Goal: Task Accomplishment & Management: Manage account settings

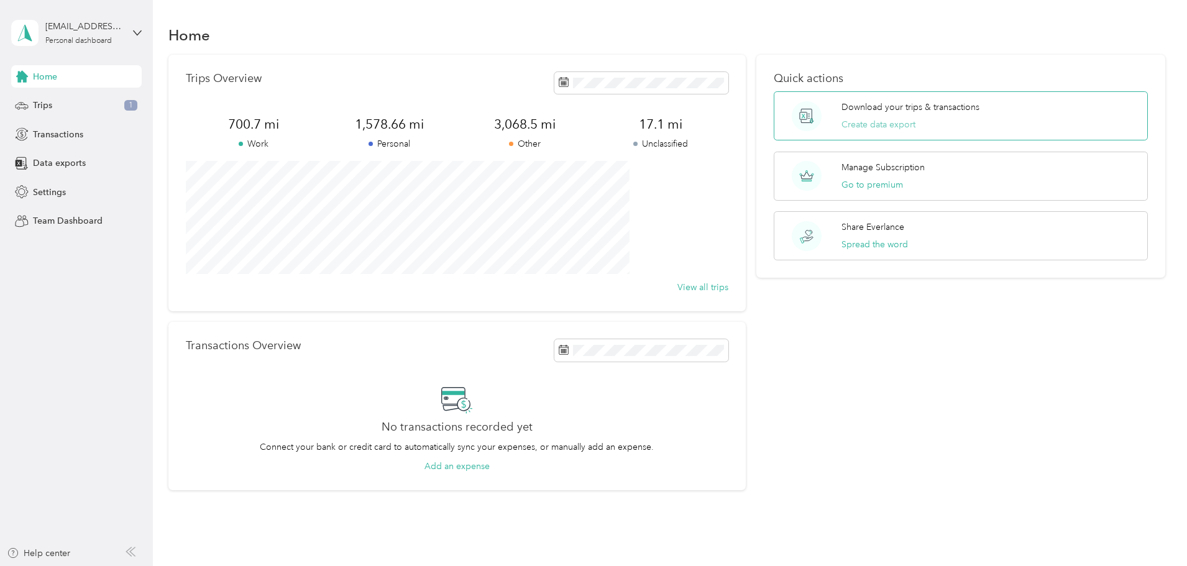
click at [846, 121] on button "Create data export" at bounding box center [878, 124] width 74 height 13
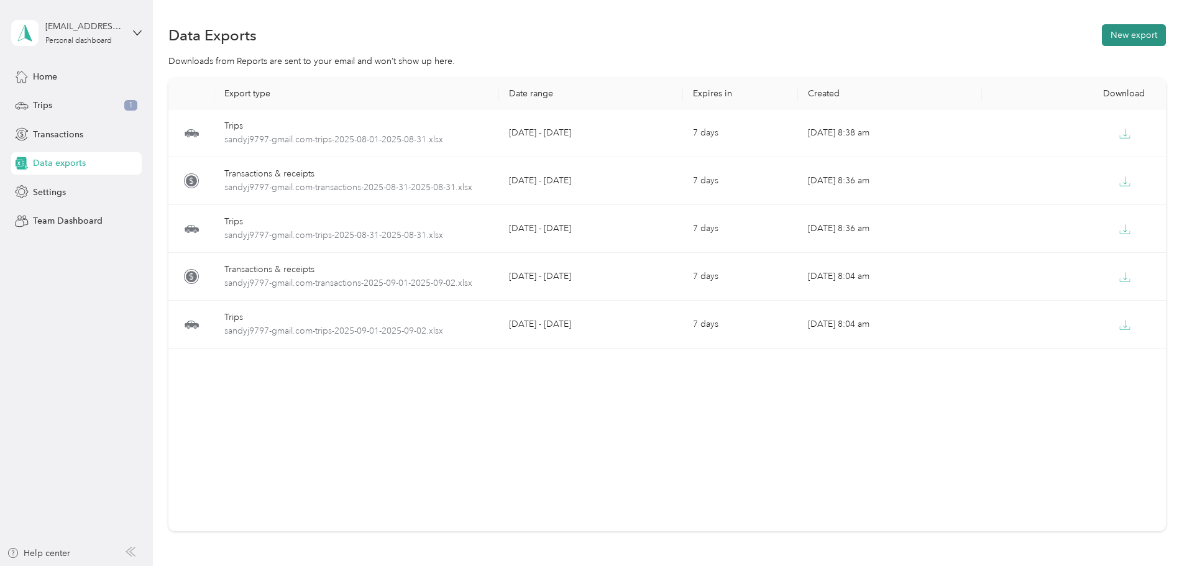
click at [1102, 32] on button "New export" at bounding box center [1134, 35] width 64 height 22
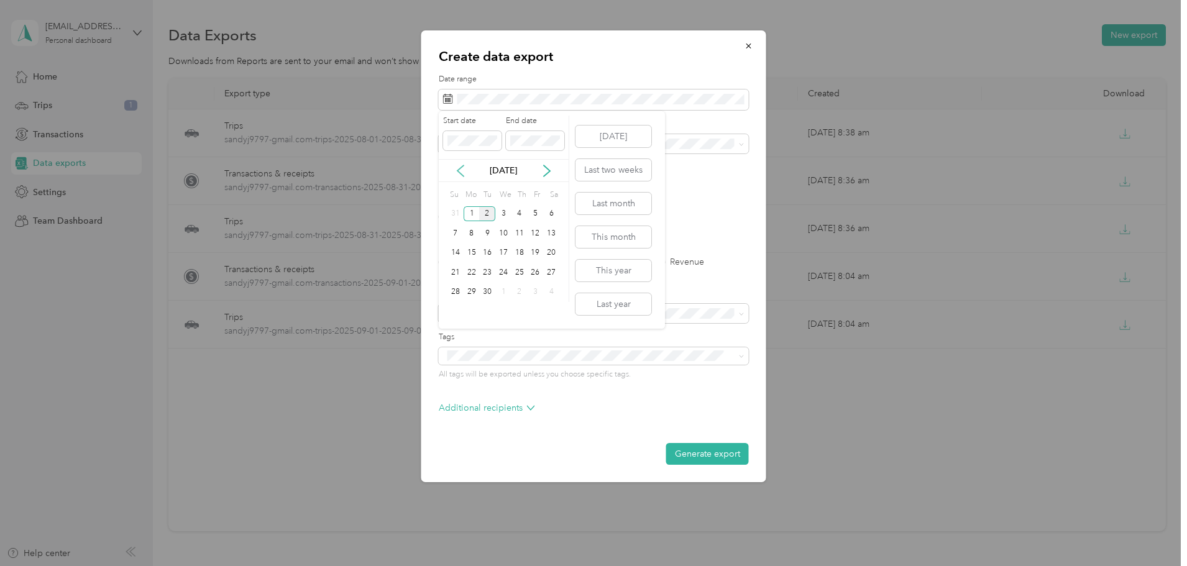
click at [460, 167] on icon at bounding box center [460, 171] width 12 height 12
click at [538, 213] on div "1" at bounding box center [536, 214] width 16 height 16
click at [456, 308] on div "31" at bounding box center [455, 312] width 16 height 16
click at [598, 391] on p "No tags found" at bounding box center [593, 388] width 48 height 11
click at [320, 385] on div at bounding box center [593, 283] width 1187 height 566
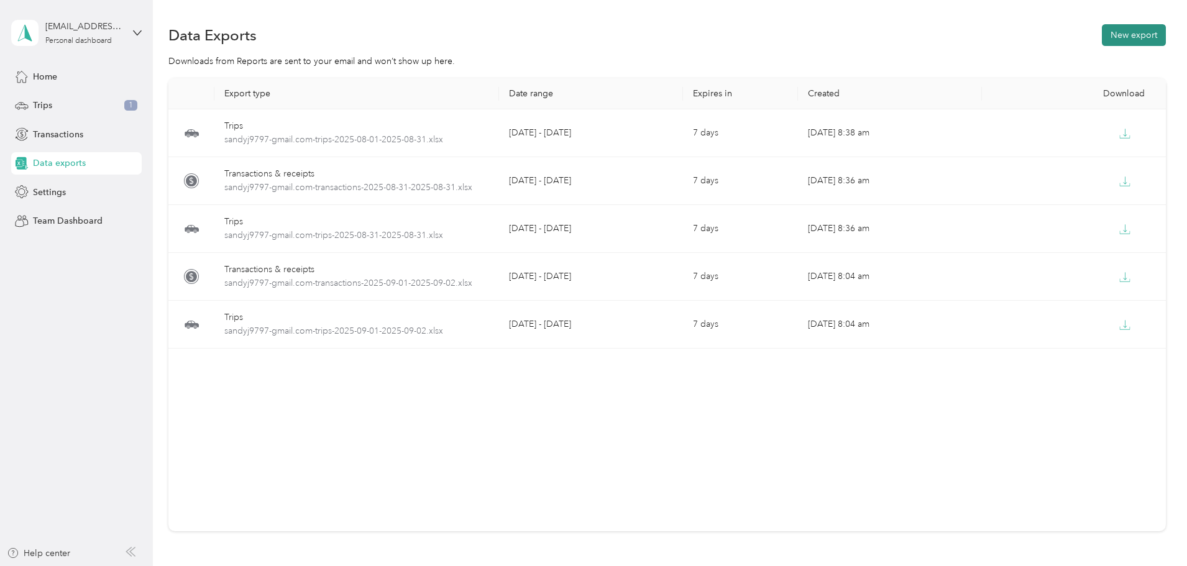
click at [1102, 32] on button "New export" at bounding box center [1134, 35] width 64 height 22
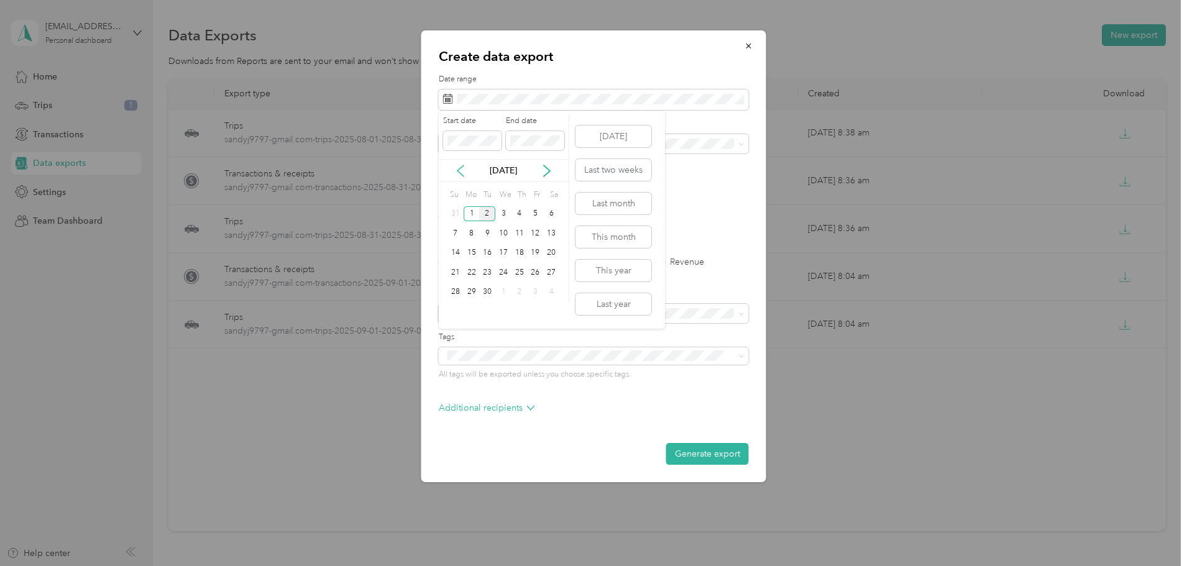
click at [459, 167] on icon at bounding box center [460, 171] width 12 height 12
click at [534, 209] on div "1" at bounding box center [536, 214] width 16 height 16
click at [456, 311] on div "31" at bounding box center [455, 312] width 16 height 16
click at [740, 140] on span at bounding box center [742, 144] width 6 height 11
click at [741, 142] on icon at bounding box center [742, 145] width 6 height 6
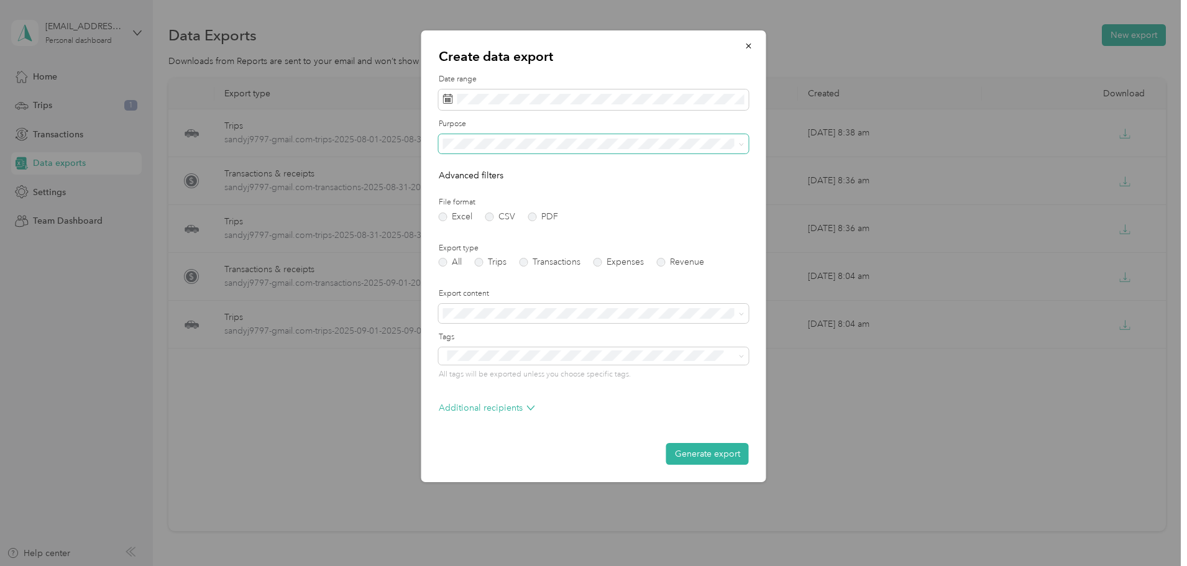
click at [457, 183] on span "Work" at bounding box center [457, 183] width 21 height 11
click at [741, 311] on icon at bounding box center [742, 314] width 6 height 6
click at [492, 334] on div "Summary only" at bounding box center [593, 330] width 293 height 13
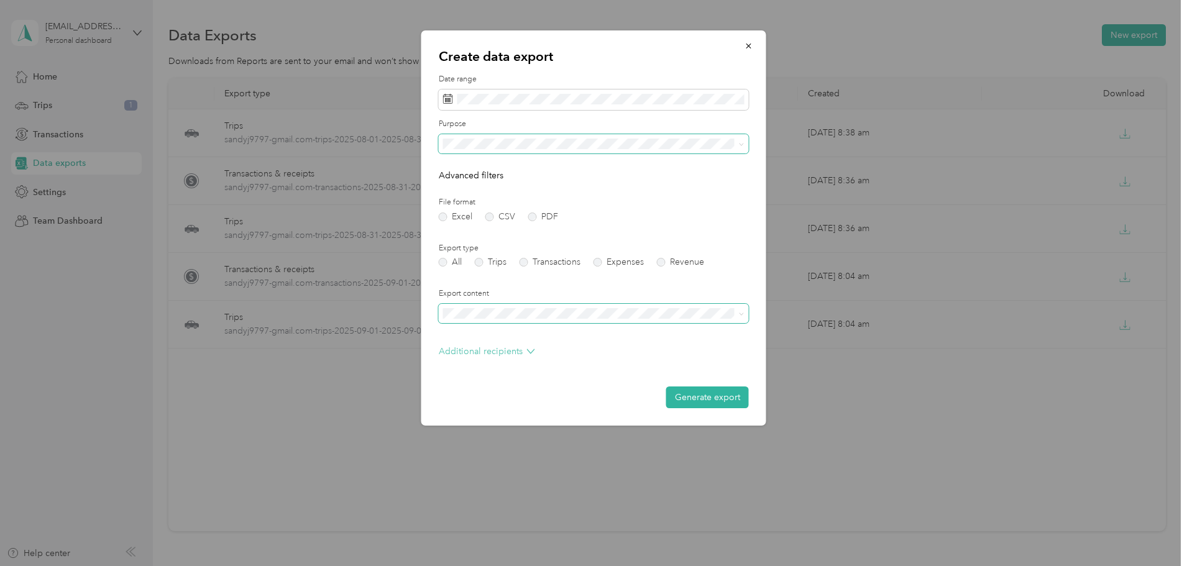
click at [532, 350] on icon at bounding box center [530, 351] width 7 height 4
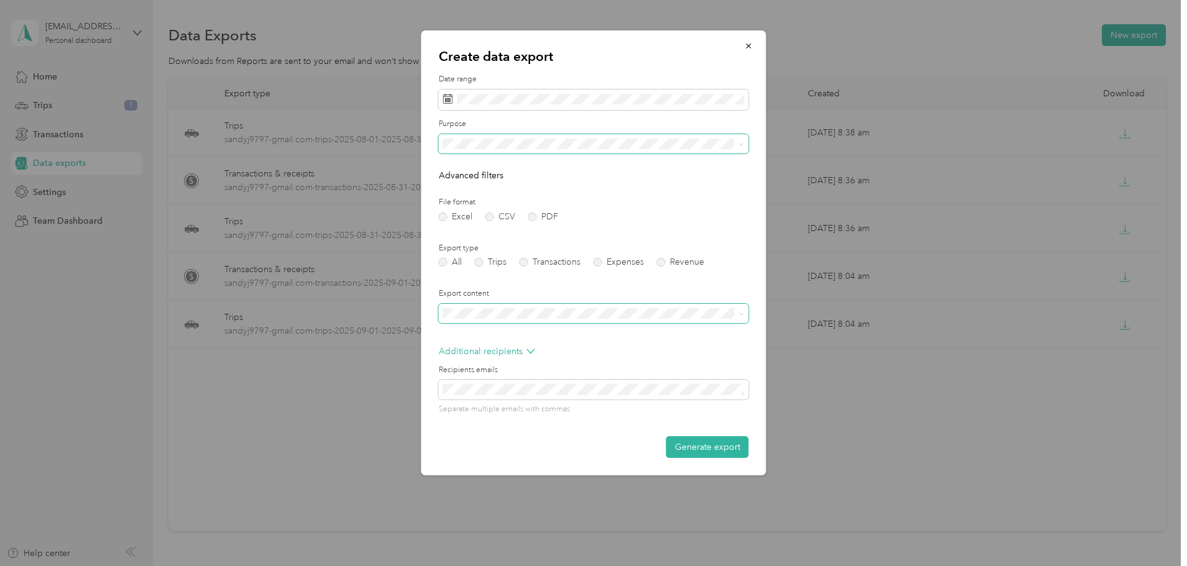
click at [302, 395] on div at bounding box center [593, 283] width 1187 height 566
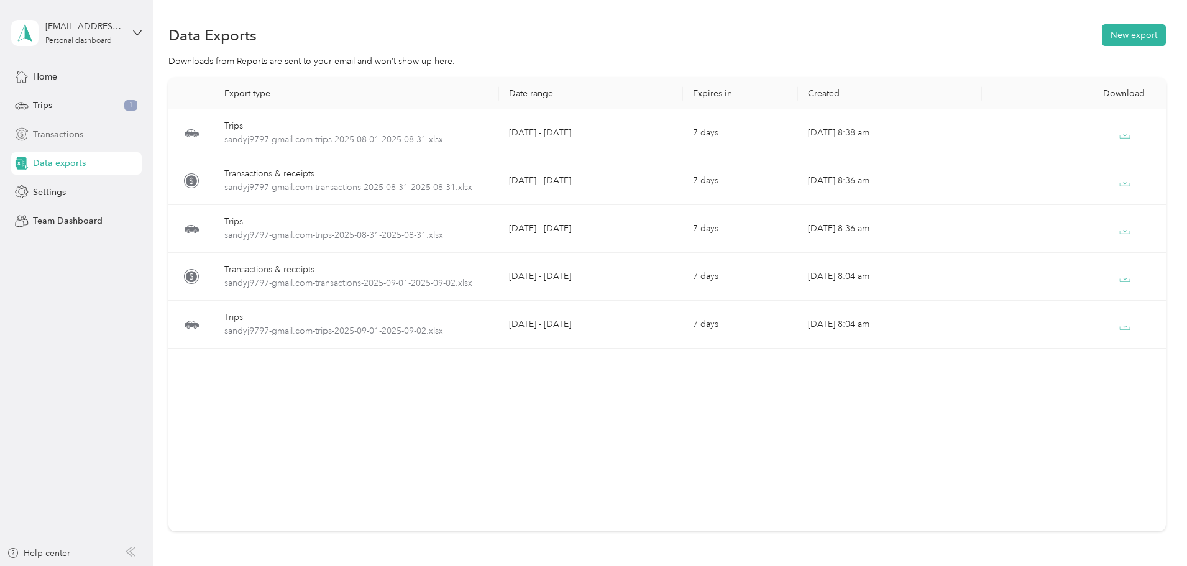
click at [55, 132] on span "Transactions" at bounding box center [58, 134] width 50 height 13
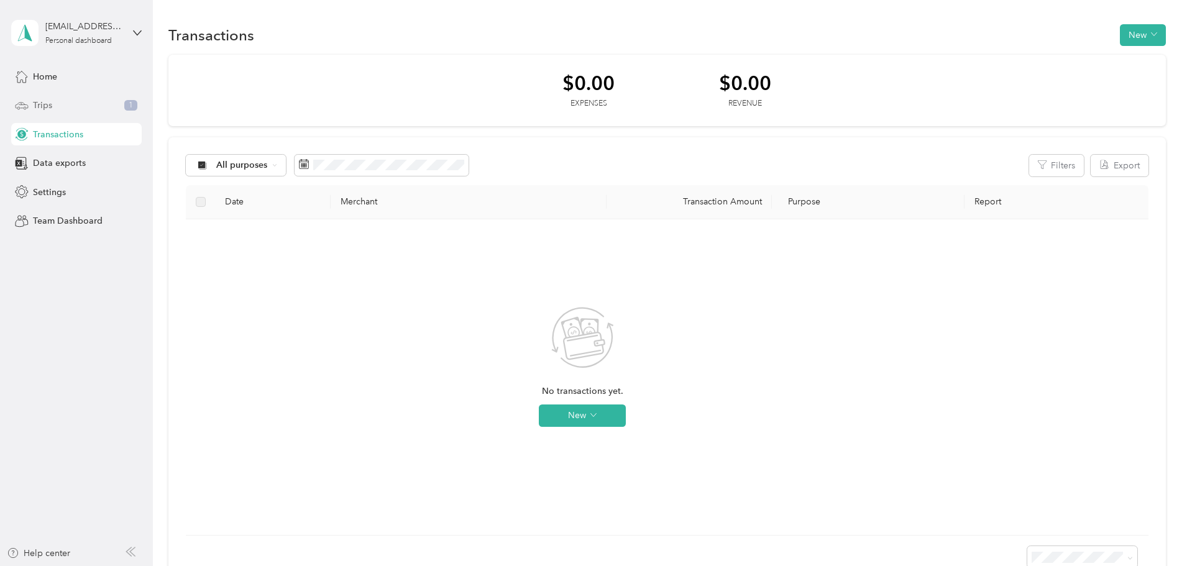
click at [44, 99] on span "Trips" at bounding box center [42, 105] width 19 height 13
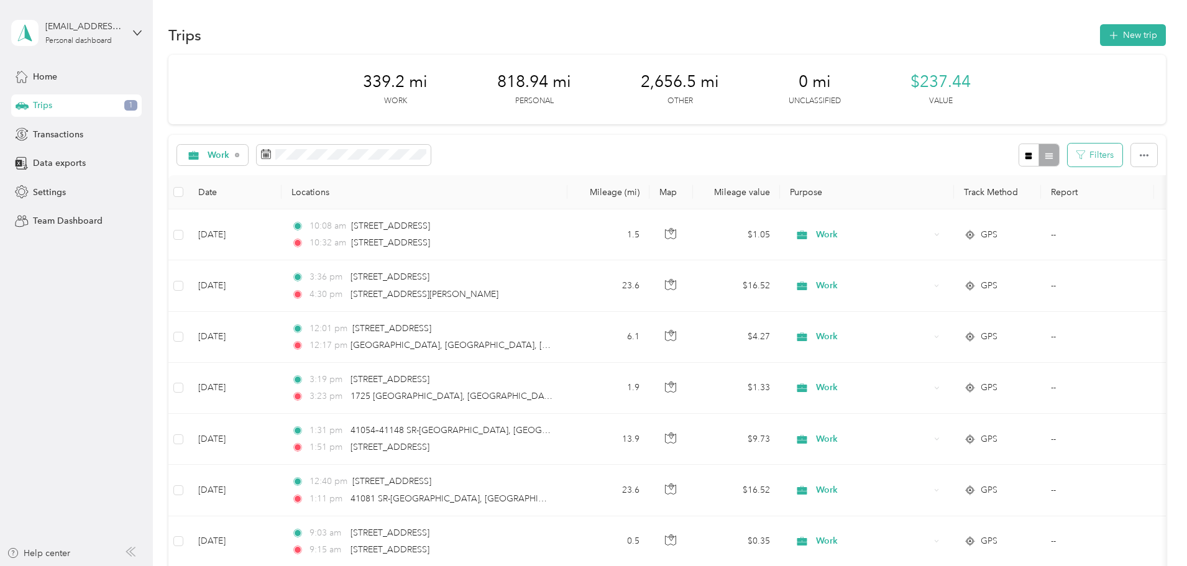
click at [1068, 153] on button "Filters" at bounding box center [1095, 155] width 55 height 23
click at [1019, 290] on icon at bounding box center [1020, 293] width 6 height 6
click at [1140, 153] on icon "button" at bounding box center [1144, 155] width 9 height 9
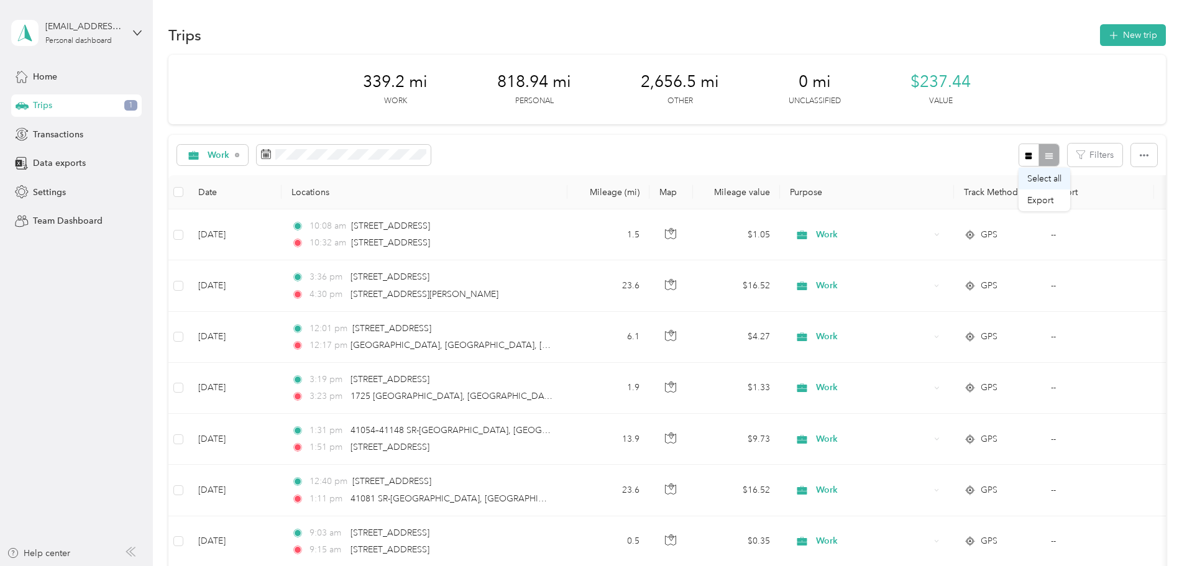
click at [1047, 174] on span "Select all" at bounding box center [1044, 178] width 34 height 11
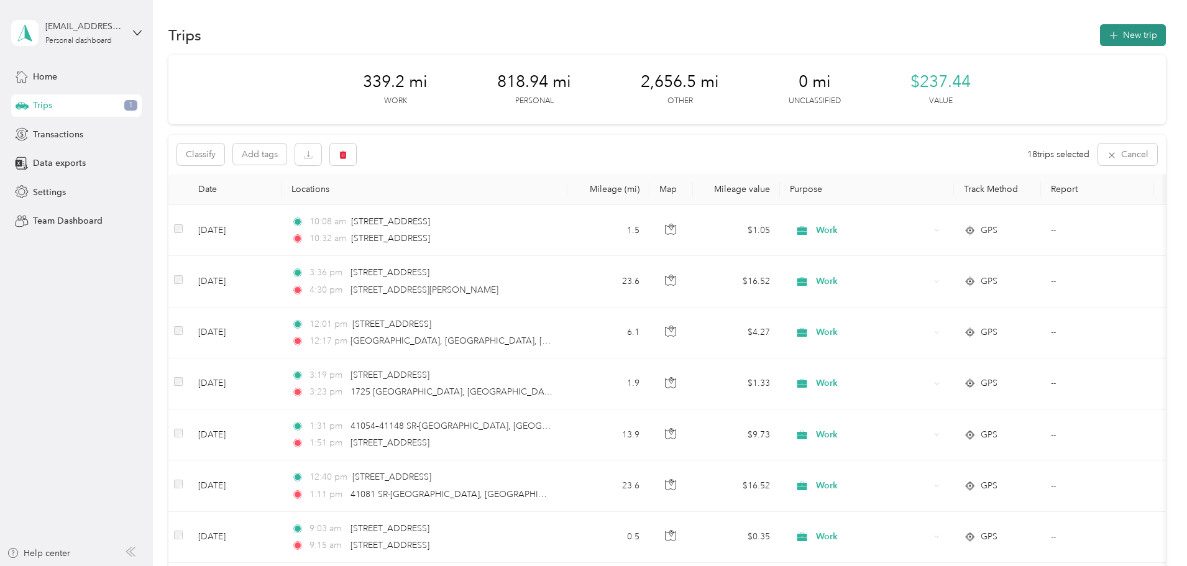
click at [1100, 30] on button "New trip" at bounding box center [1133, 35] width 66 height 22
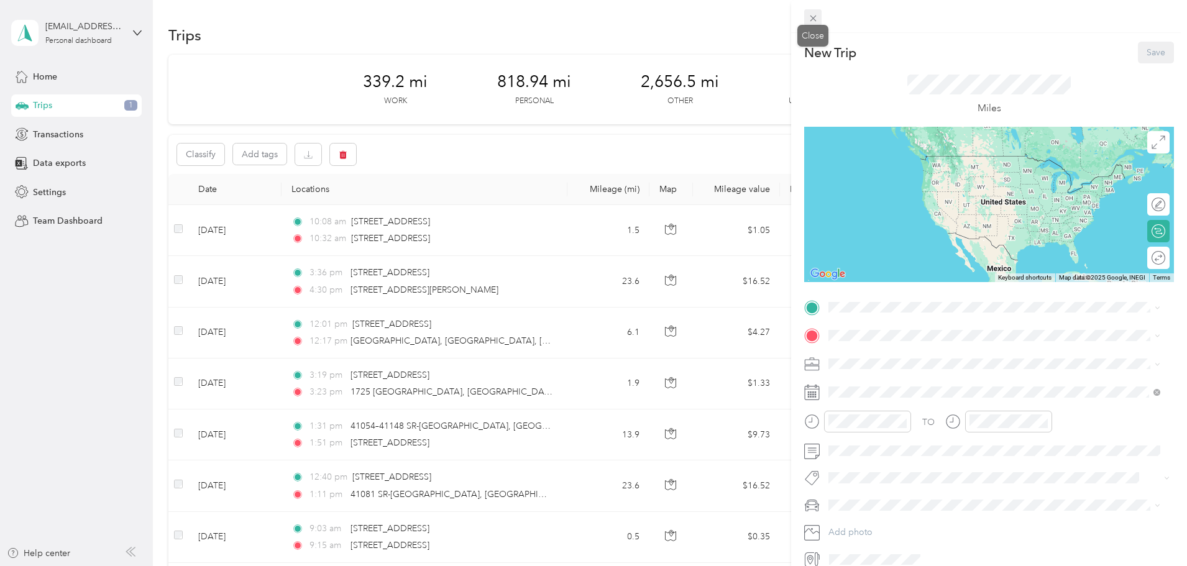
click at [810, 17] on icon at bounding box center [813, 18] width 11 height 11
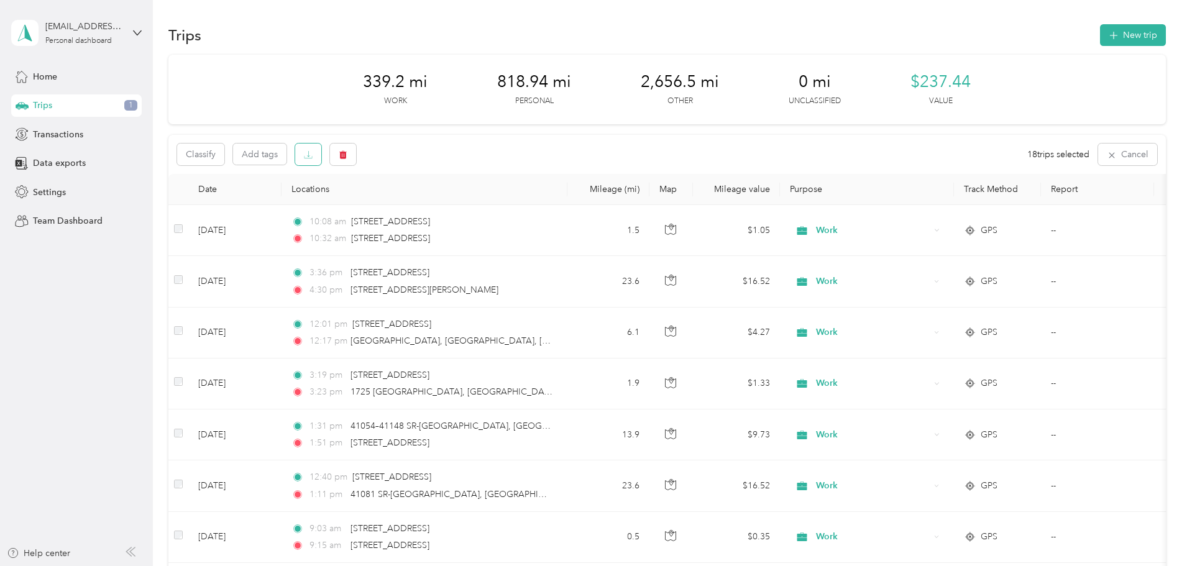
click at [310, 152] on icon "button" at bounding box center [308, 154] width 3 height 6
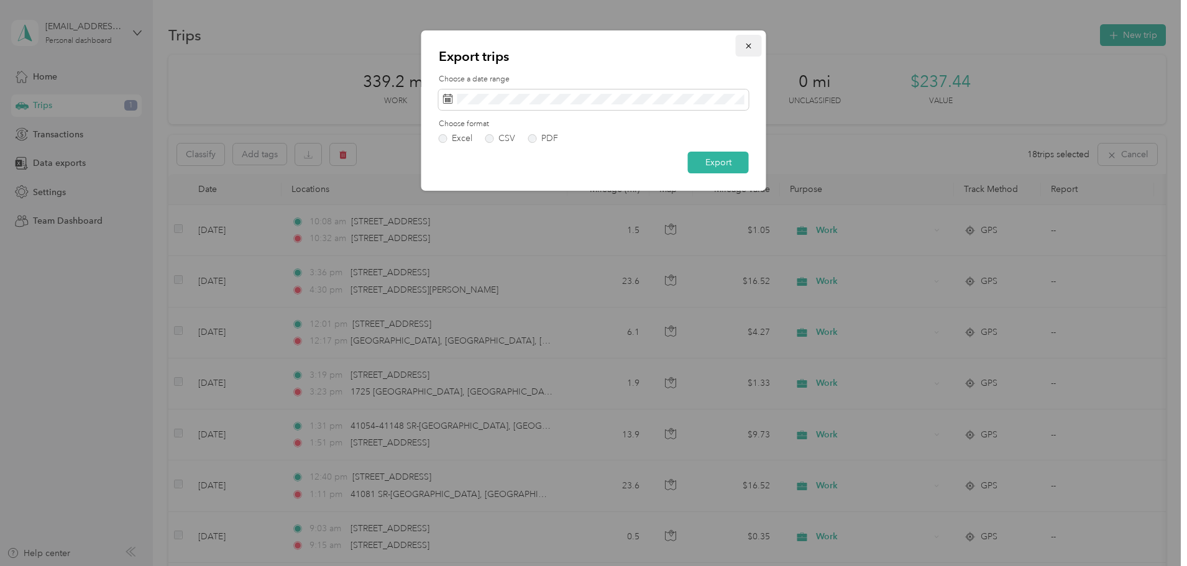
click at [748, 45] on icon "button" at bounding box center [748, 46] width 9 height 9
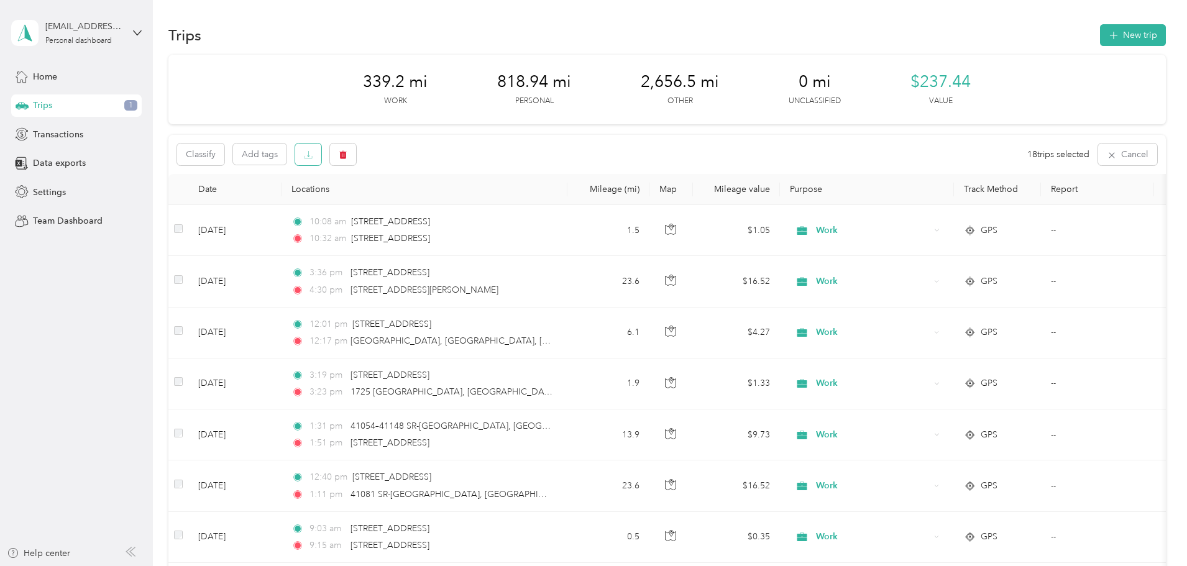
click at [313, 153] on icon "button" at bounding box center [308, 154] width 9 height 9
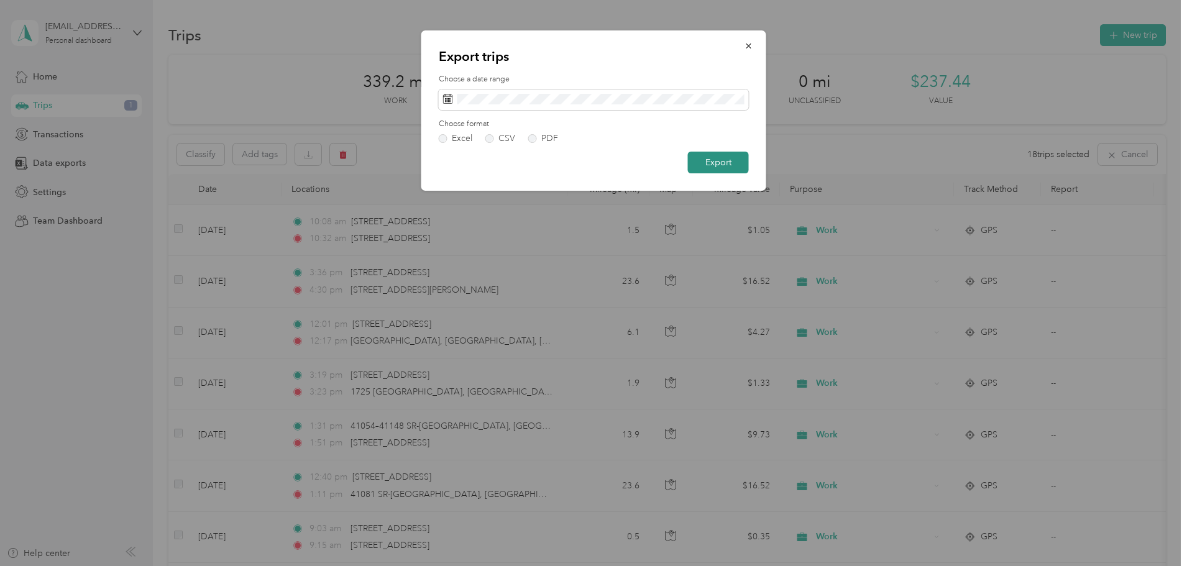
click at [708, 160] on button "Export" at bounding box center [718, 163] width 61 height 22
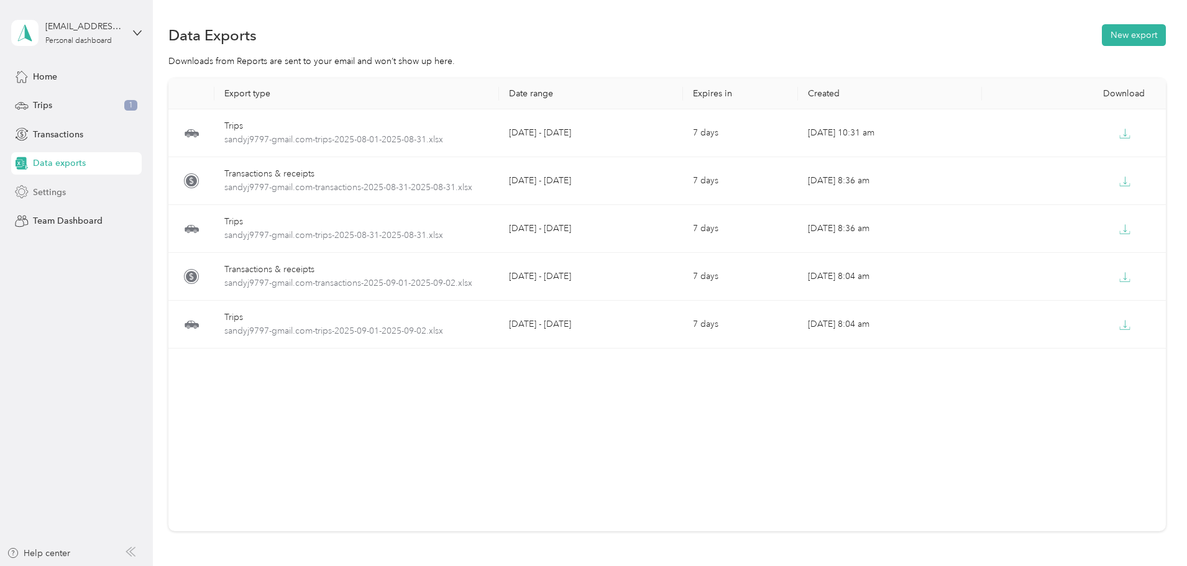
click at [60, 189] on span "Settings" at bounding box center [49, 192] width 33 height 13
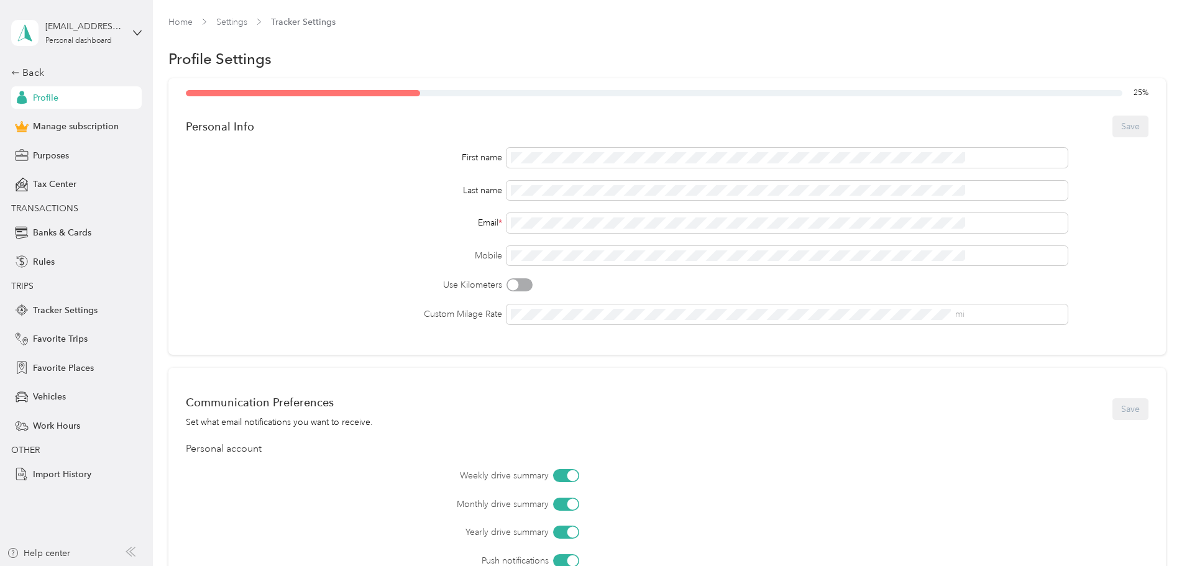
click at [403, 184] on div "Last name" at bounding box center [344, 190] width 316 height 13
click at [111, 124] on span "Manage subscription" at bounding box center [76, 126] width 86 height 13
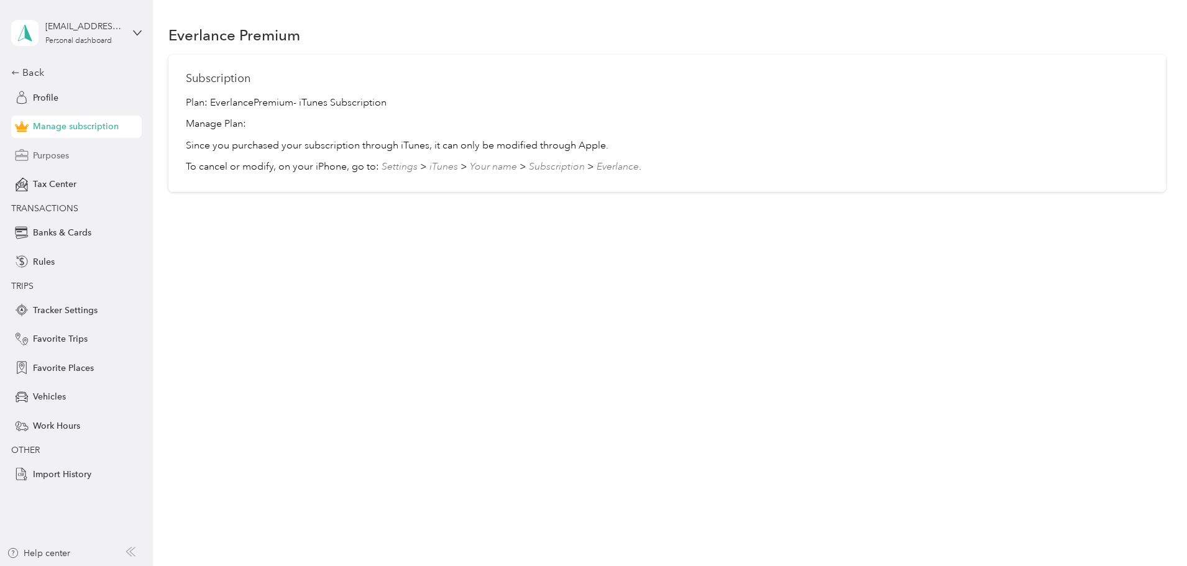
click at [58, 151] on span "Purposes" at bounding box center [51, 155] width 36 height 13
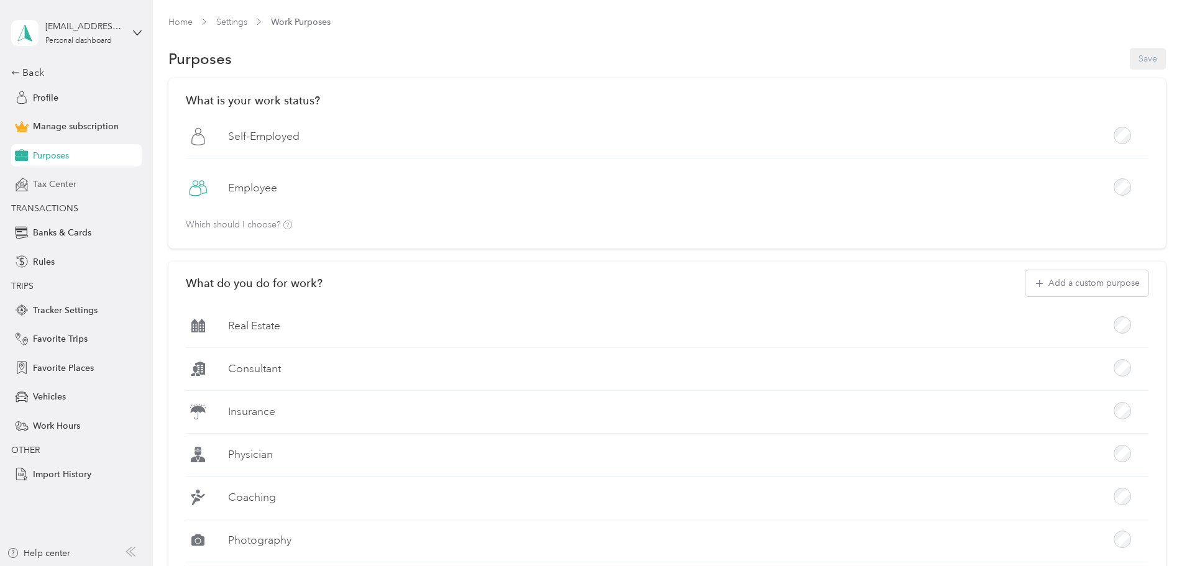
click at [55, 180] on span "Tax Center" at bounding box center [55, 184] width 44 height 13
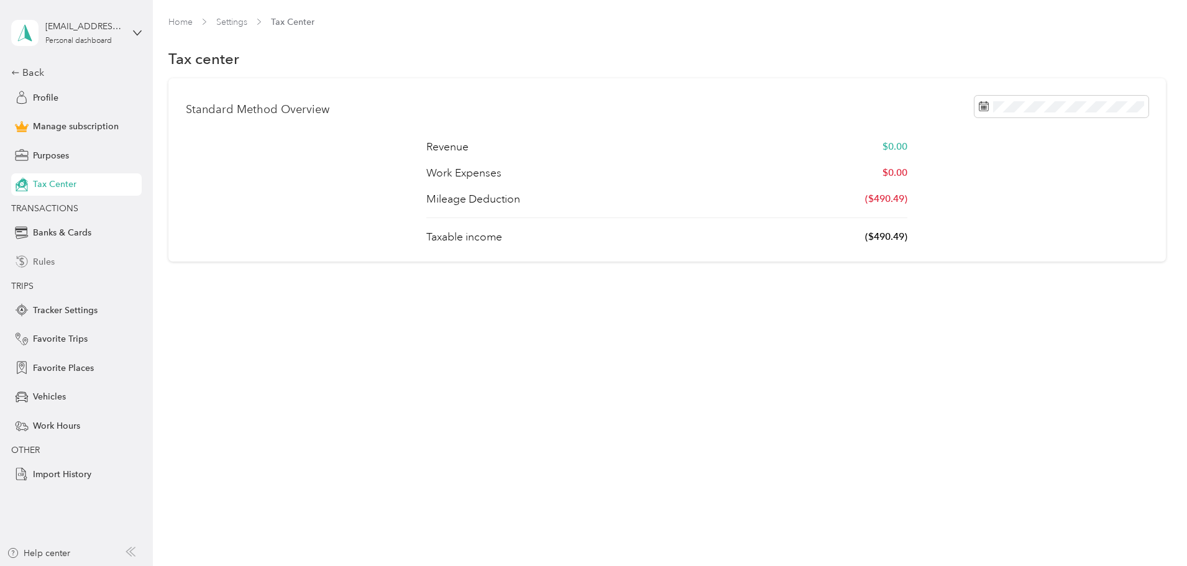
click at [49, 260] on span "Rules" at bounding box center [44, 261] width 22 height 13
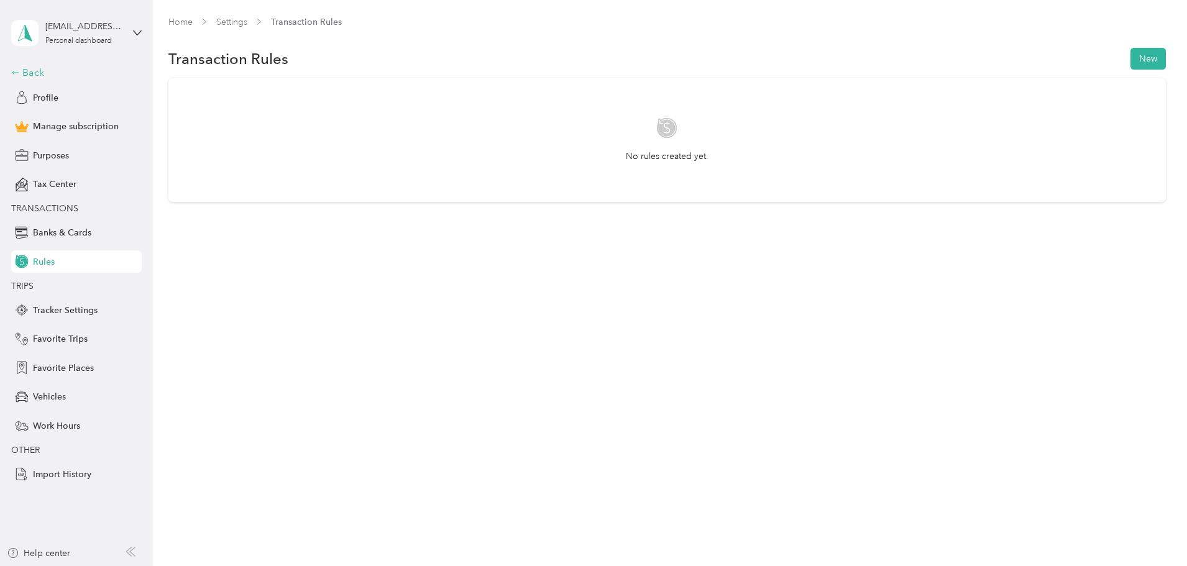
click at [14, 70] on icon at bounding box center [15, 72] width 9 height 9
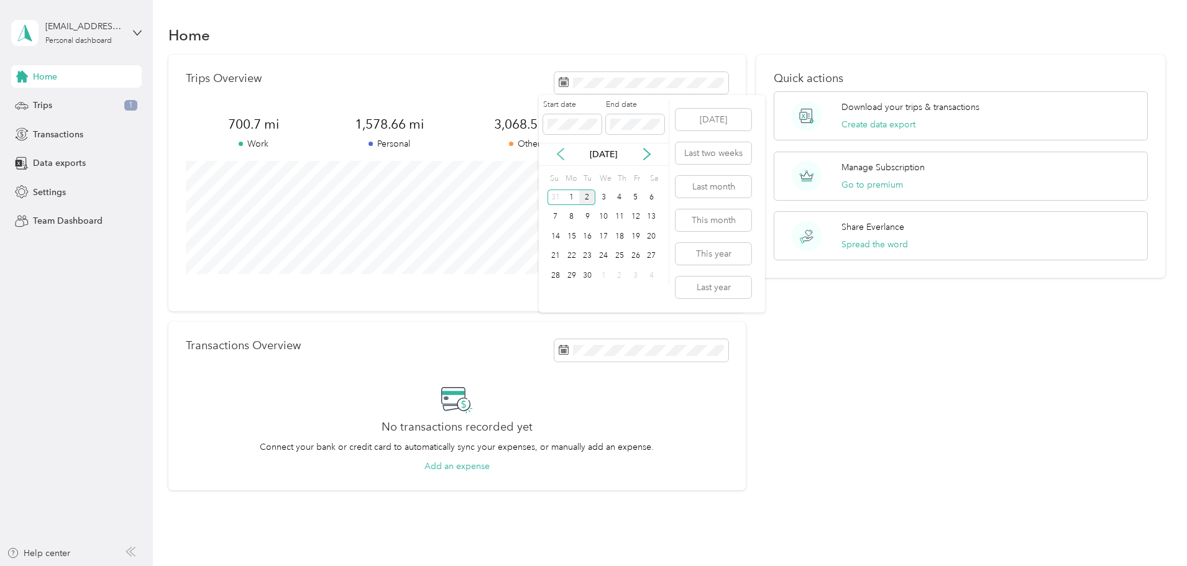
click at [558, 149] on icon at bounding box center [560, 154] width 12 height 12
click at [636, 191] on div "1" at bounding box center [636, 198] width 16 height 16
click at [556, 293] on div "31" at bounding box center [555, 296] width 16 height 16
click at [841, 109] on p "Download your trips & transactions" at bounding box center [910, 107] width 138 height 13
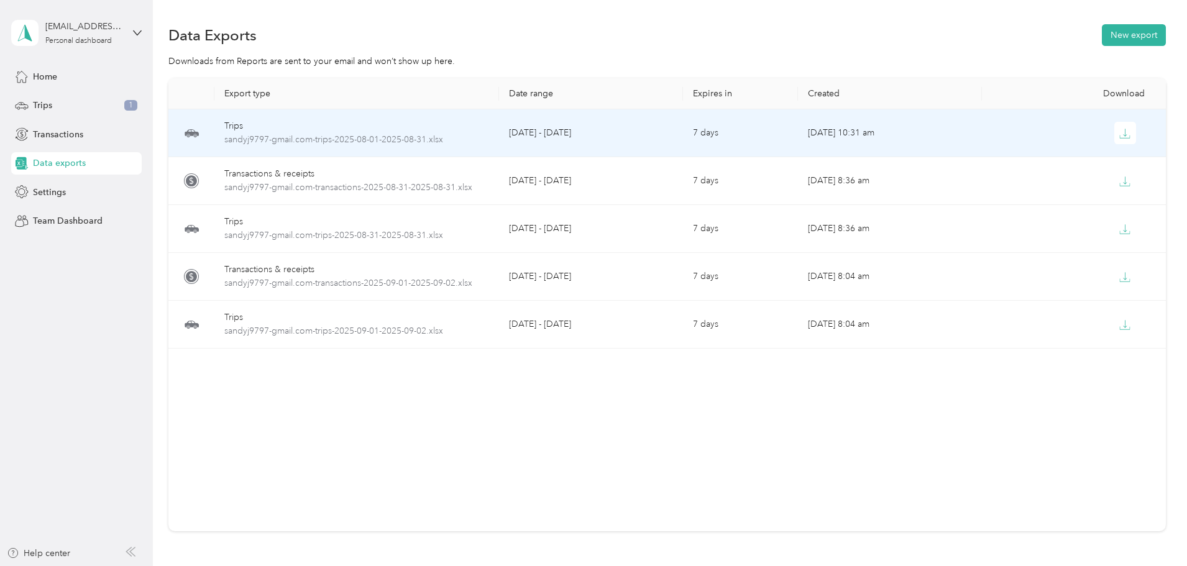
click at [310, 124] on div "Trips" at bounding box center [356, 126] width 265 height 14
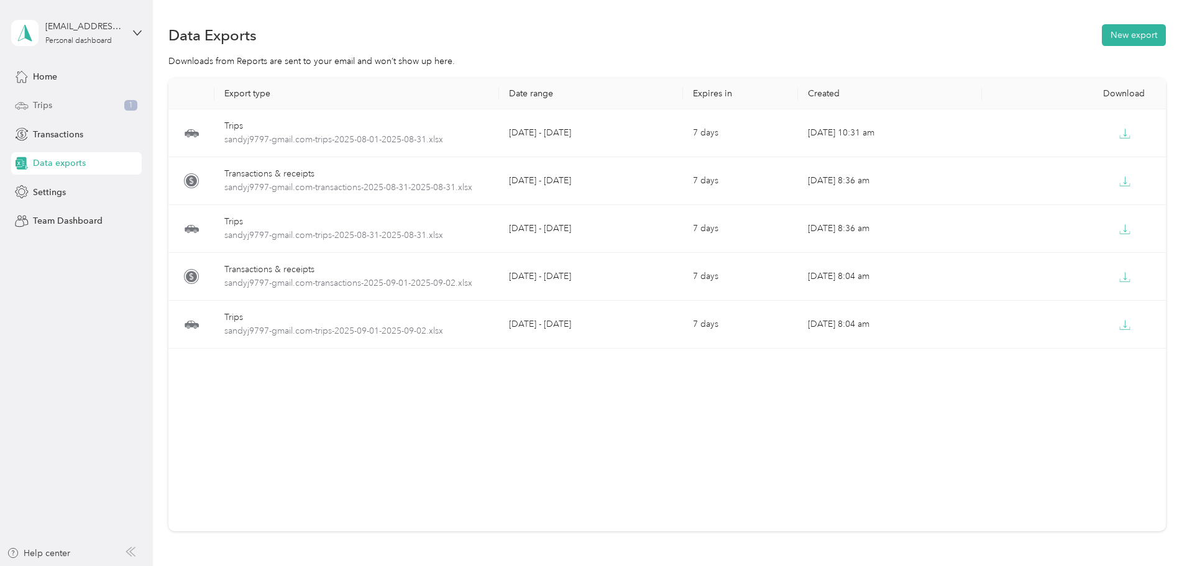
click at [48, 101] on span "Trips" at bounding box center [42, 105] width 19 height 13
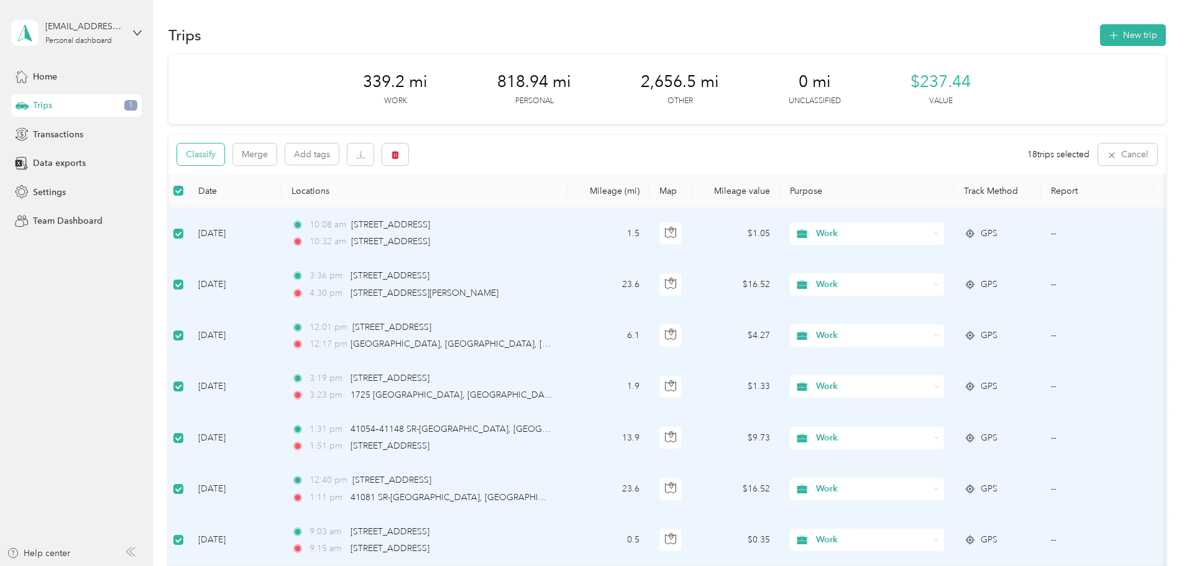
click at [224, 150] on button "Classify" at bounding box center [200, 155] width 47 height 22
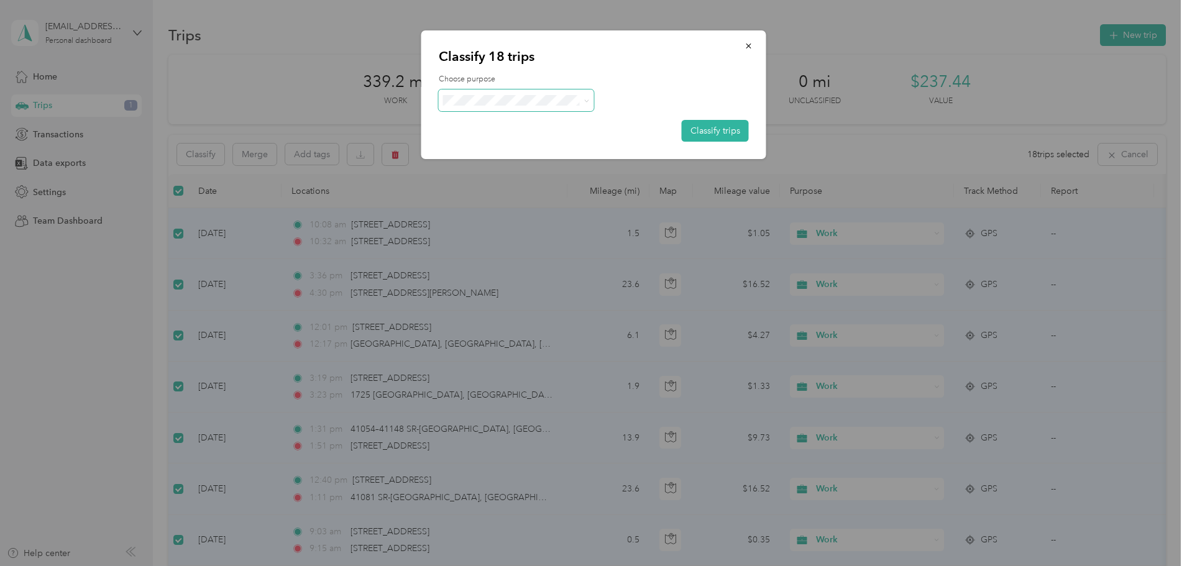
click at [586, 95] on span at bounding box center [587, 100] width 6 height 11
click at [587, 101] on icon at bounding box center [587, 101] width 6 height 6
click at [485, 121] on span "Work" at bounding box center [527, 116] width 116 height 13
click at [712, 127] on button "Classify trips" at bounding box center [715, 131] width 67 height 22
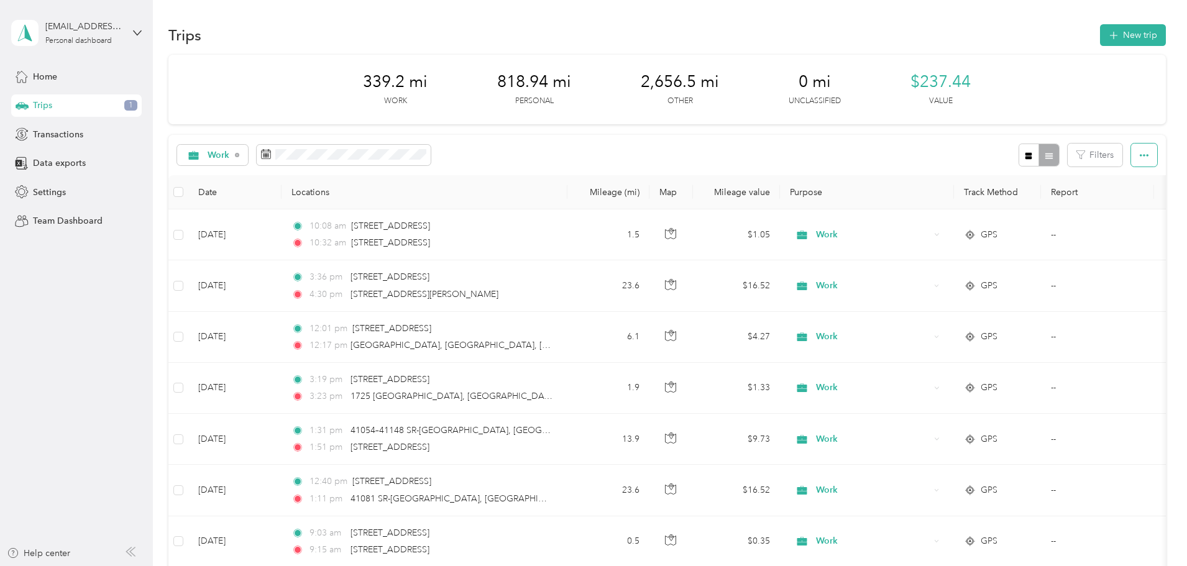
click at [1140, 153] on icon "button" at bounding box center [1144, 155] width 9 height 9
click at [1042, 176] on span "Select all" at bounding box center [1044, 178] width 34 height 11
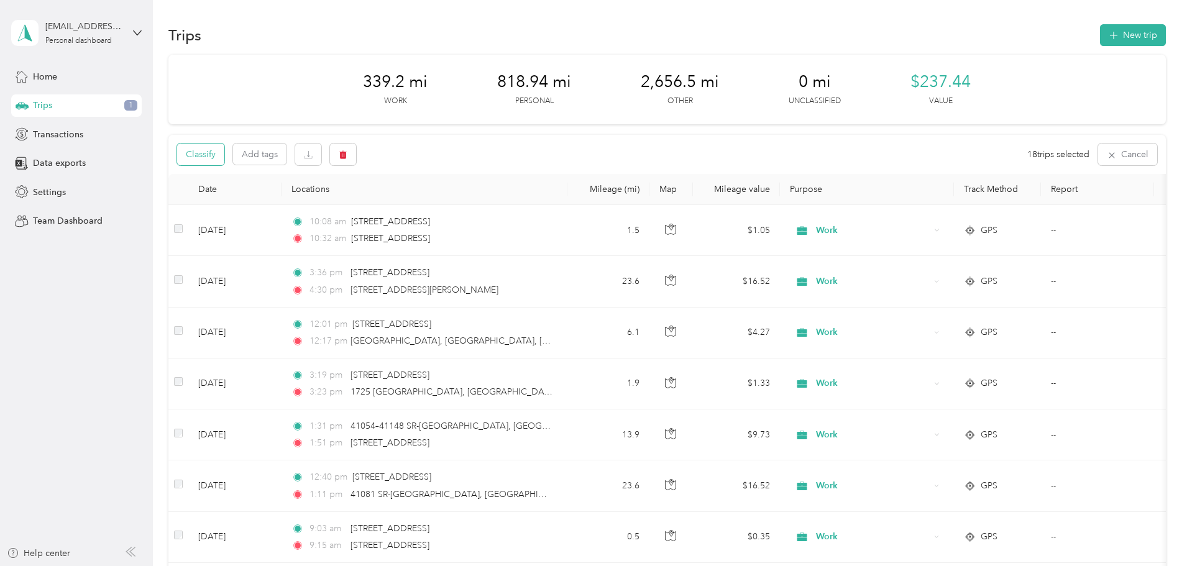
click at [224, 149] on button "Classify" at bounding box center [200, 155] width 47 height 22
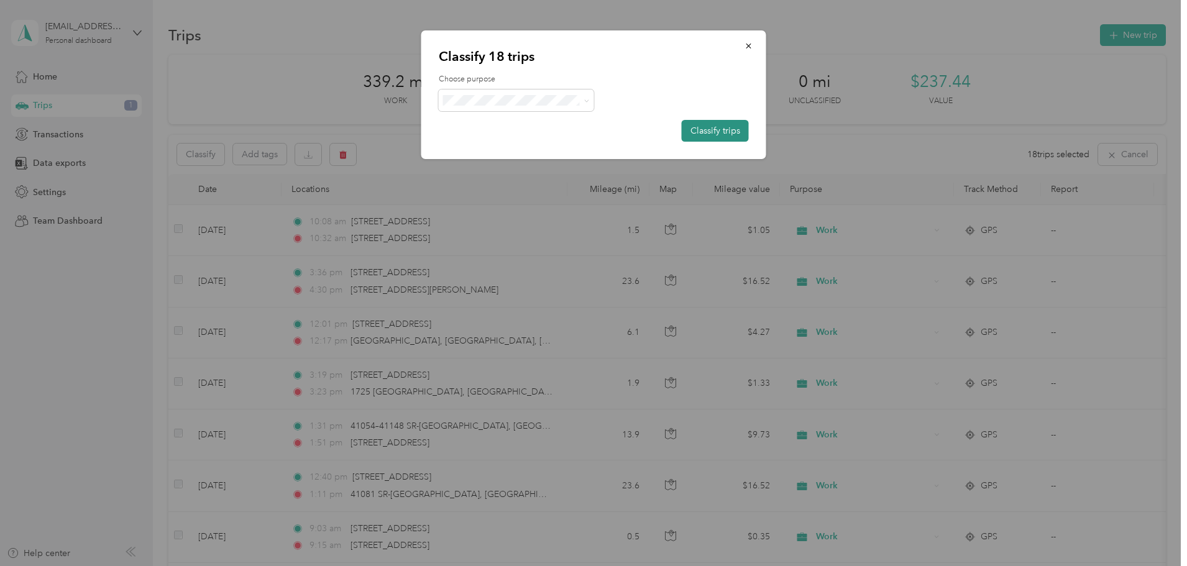
click at [710, 122] on button "Classify trips" at bounding box center [715, 131] width 67 height 22
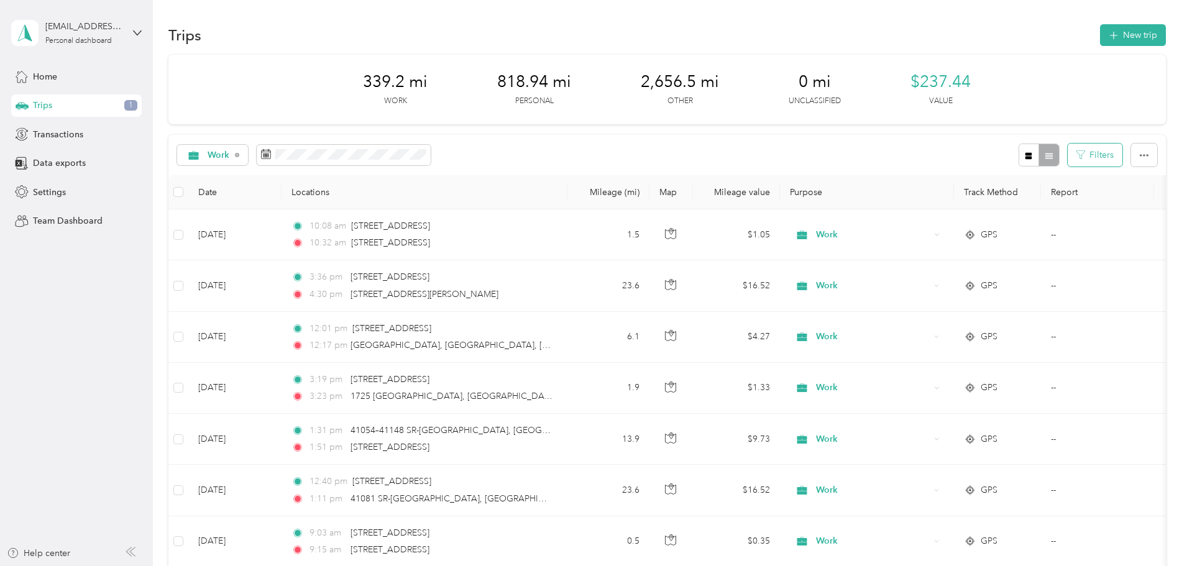
click at [1068, 153] on button "Filters" at bounding box center [1095, 155] width 55 height 23
click at [1068, 150] on button "Filters" at bounding box center [1095, 155] width 55 height 23
click at [1140, 152] on icon "button" at bounding box center [1144, 155] width 9 height 9
click at [1051, 180] on span "Select all" at bounding box center [1044, 178] width 34 height 11
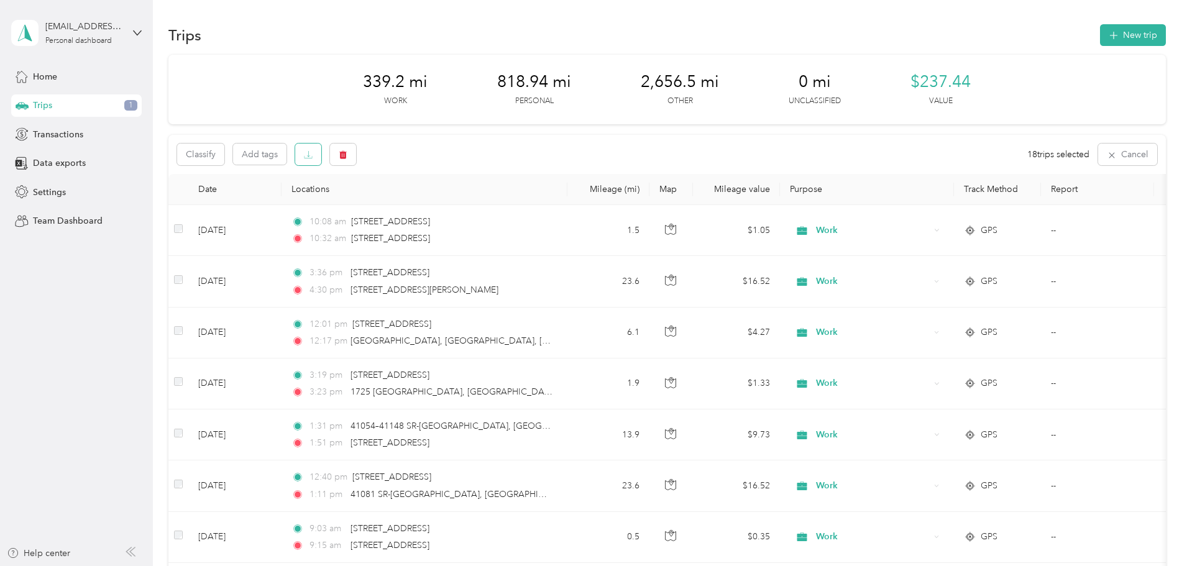
click at [313, 152] on icon "button" at bounding box center [308, 154] width 9 height 9
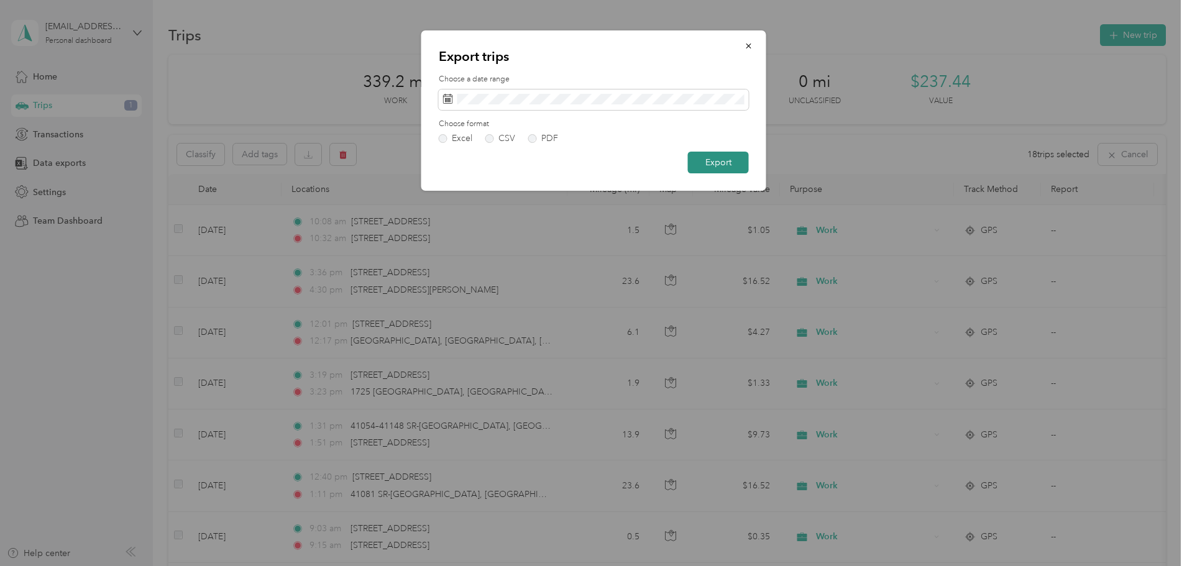
click at [724, 158] on button "Export" at bounding box center [718, 163] width 61 height 22
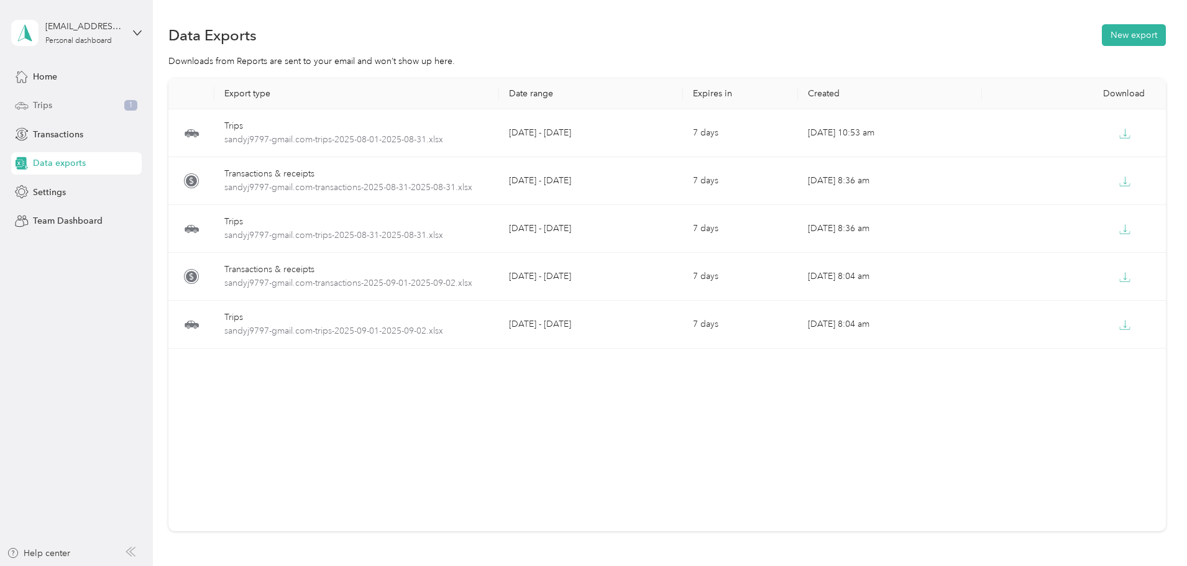
click at [131, 105] on span "1" at bounding box center [130, 105] width 13 height 11
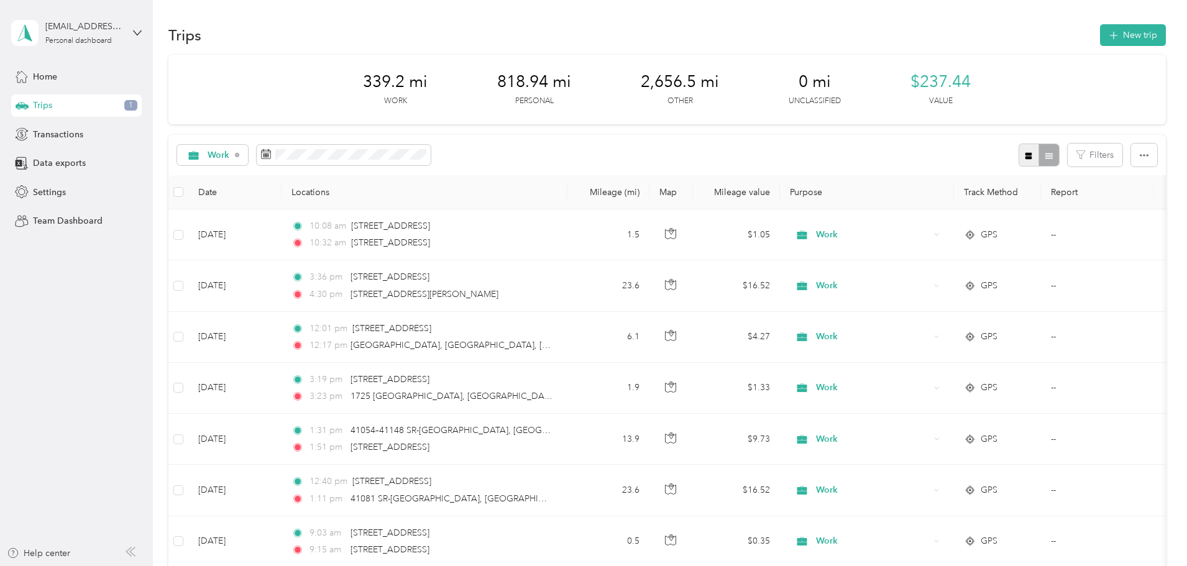
click at [1024, 152] on icon "button" at bounding box center [1028, 156] width 9 height 9
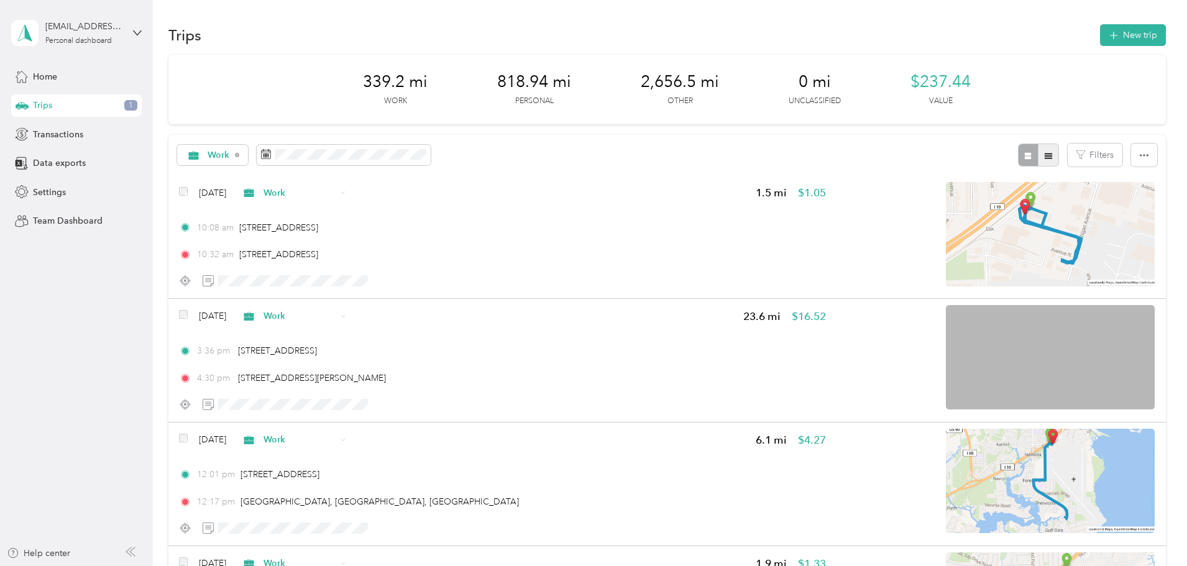
click at [1044, 156] on icon "button" at bounding box center [1048, 156] width 9 height 9
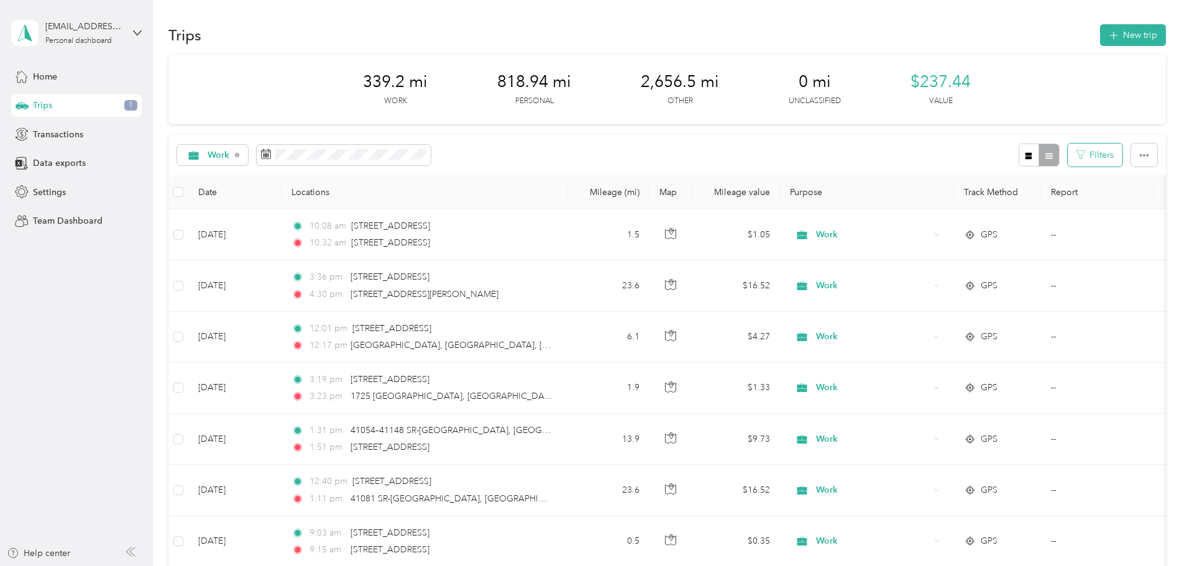
click at [1068, 148] on button "Filters" at bounding box center [1095, 155] width 55 height 23
click at [1068, 149] on button "Filters" at bounding box center [1095, 155] width 55 height 23
drag, startPoint x: 45, startPoint y: 102, endPoint x: 186, endPoint y: 21, distance: 163.4
click at [1131, 155] on button "button" at bounding box center [1144, 155] width 26 height 23
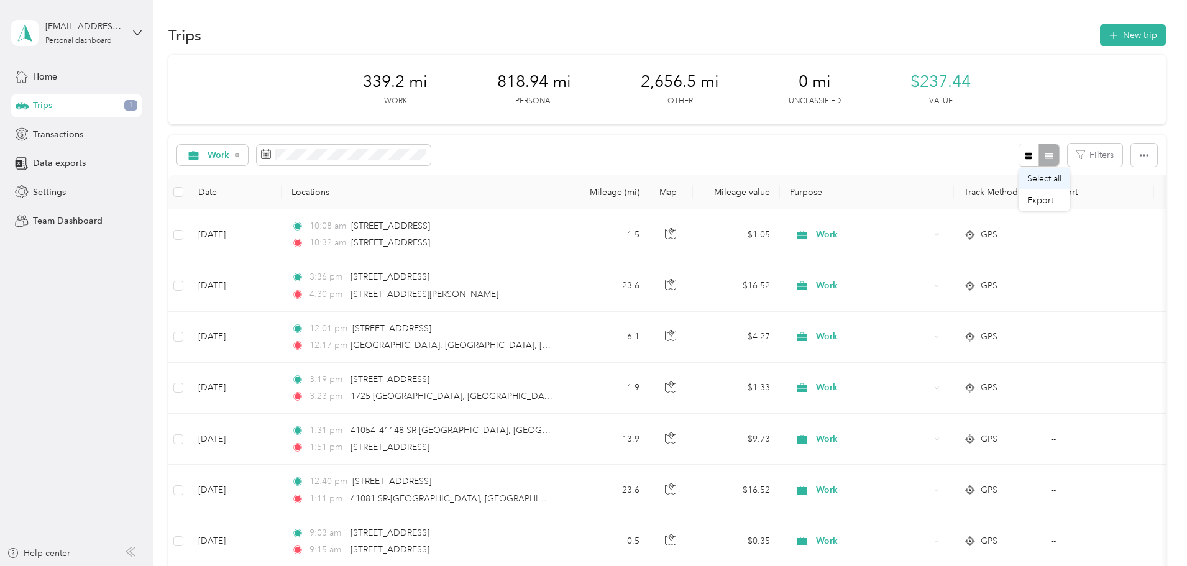
click at [1050, 174] on span "Select all" at bounding box center [1044, 178] width 34 height 11
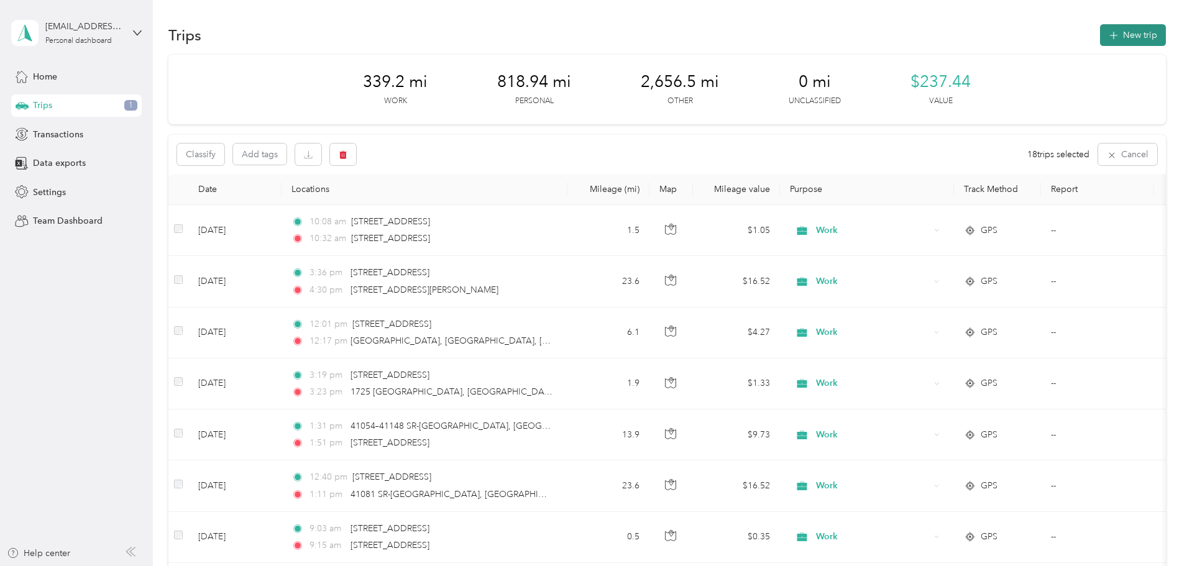
click at [1100, 31] on button "New trip" at bounding box center [1133, 35] width 66 height 22
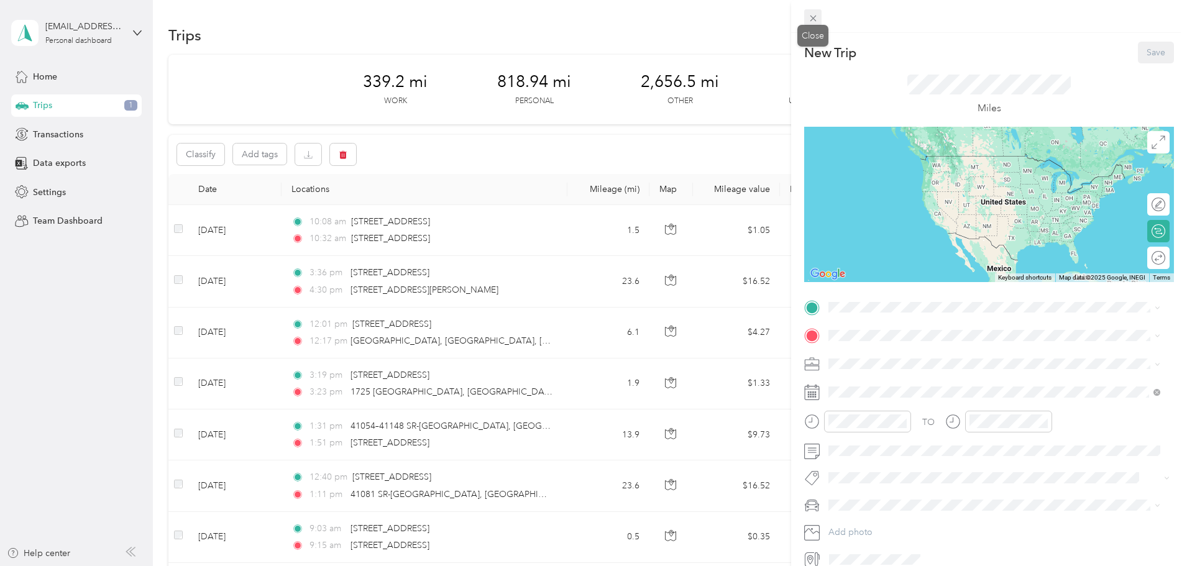
click at [813, 13] on icon at bounding box center [813, 18] width 11 height 11
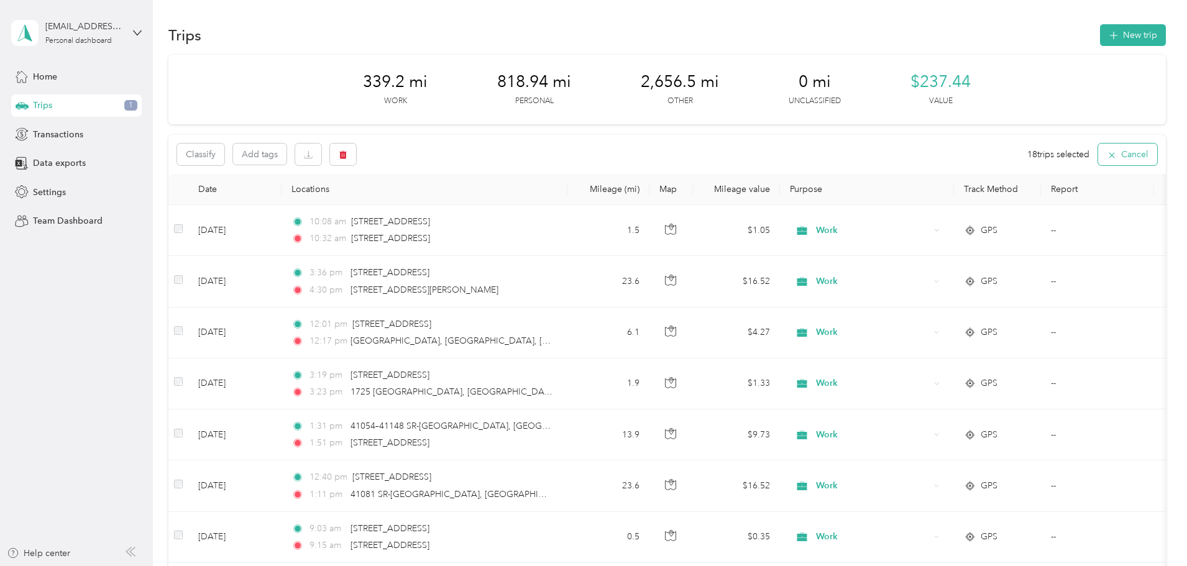
click at [1098, 149] on button "Cancel" at bounding box center [1127, 155] width 59 height 22
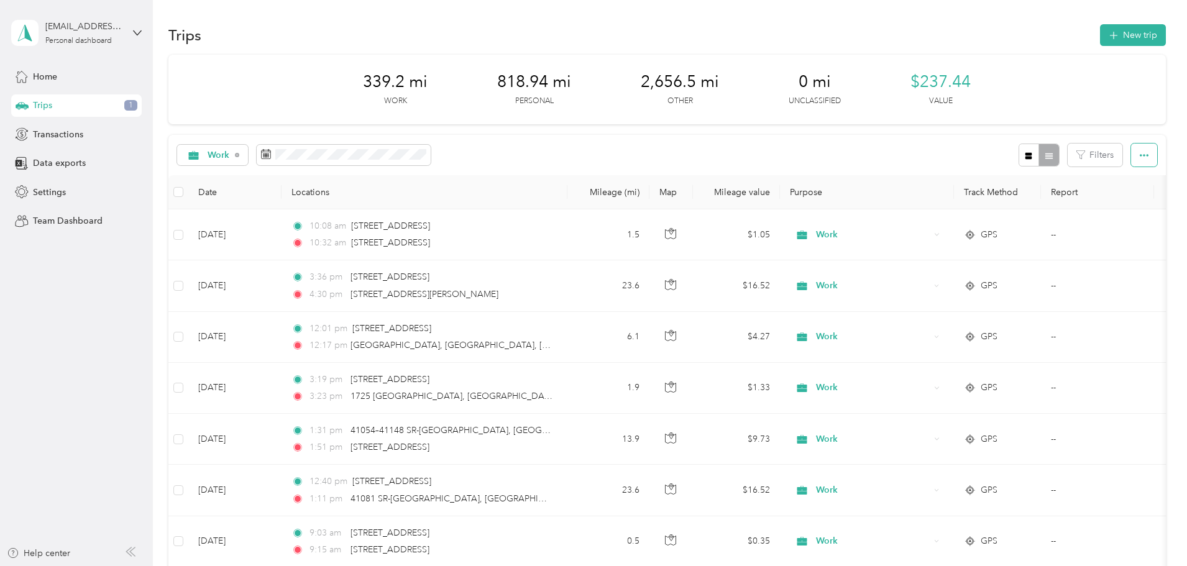
click at [1131, 149] on button "button" at bounding box center [1144, 155] width 26 height 23
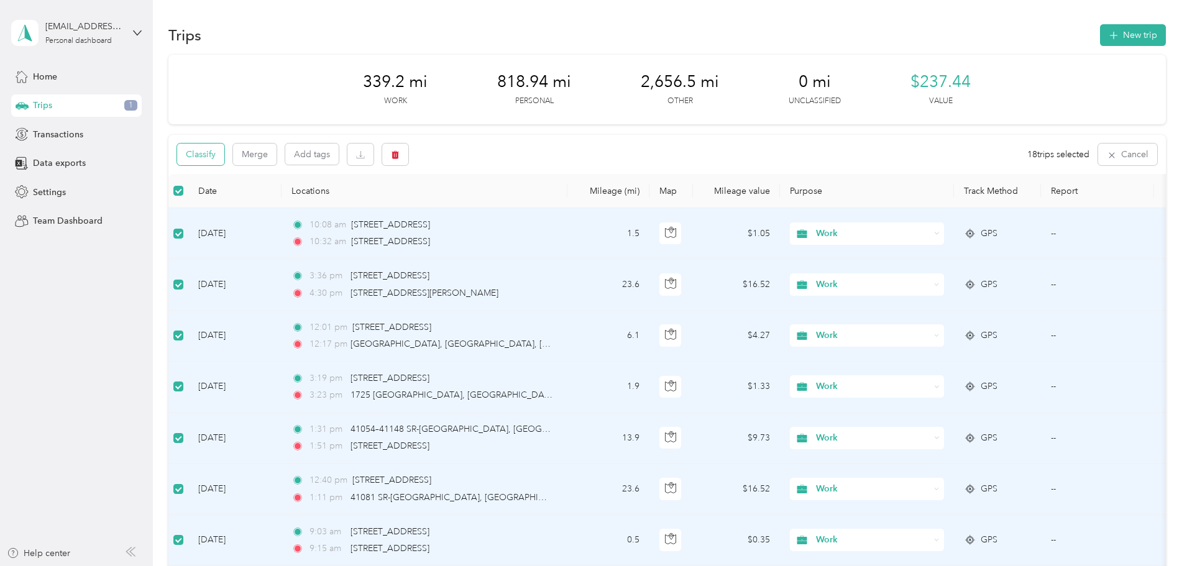
click at [224, 155] on button "Classify" at bounding box center [200, 155] width 47 height 22
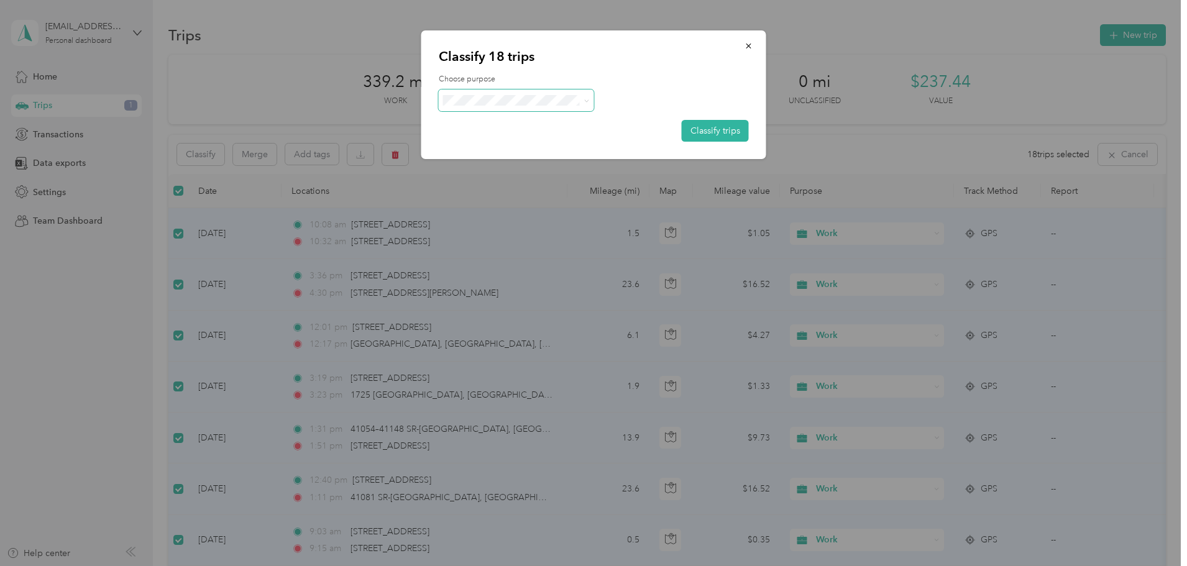
click at [583, 96] on span at bounding box center [584, 100] width 10 height 13
click at [585, 98] on icon at bounding box center [587, 101] width 6 height 6
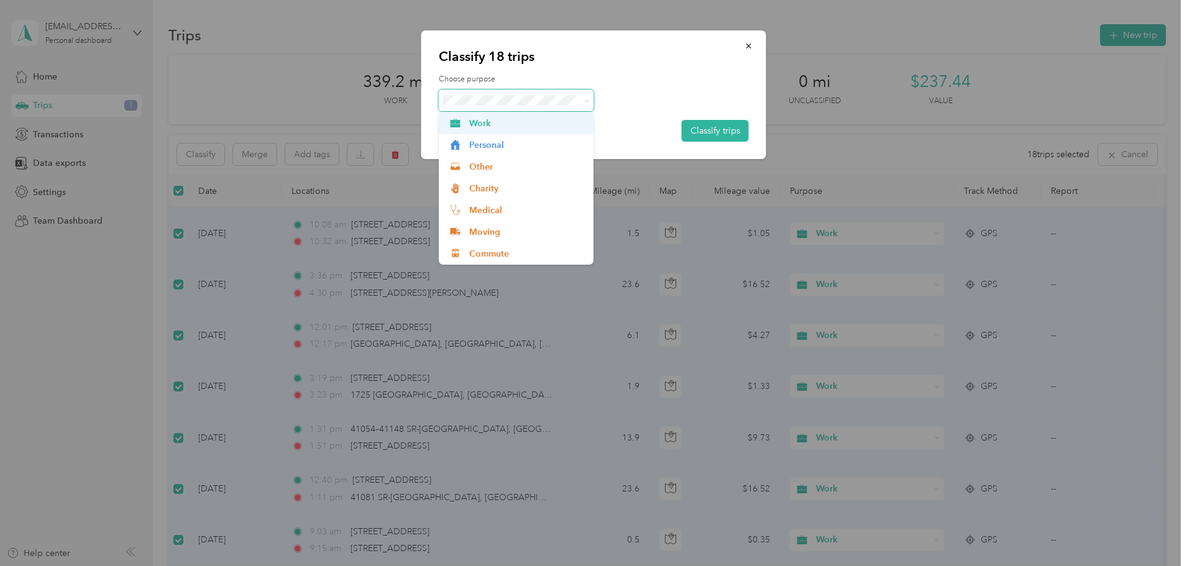
click at [486, 120] on span "Work" at bounding box center [527, 123] width 116 height 13
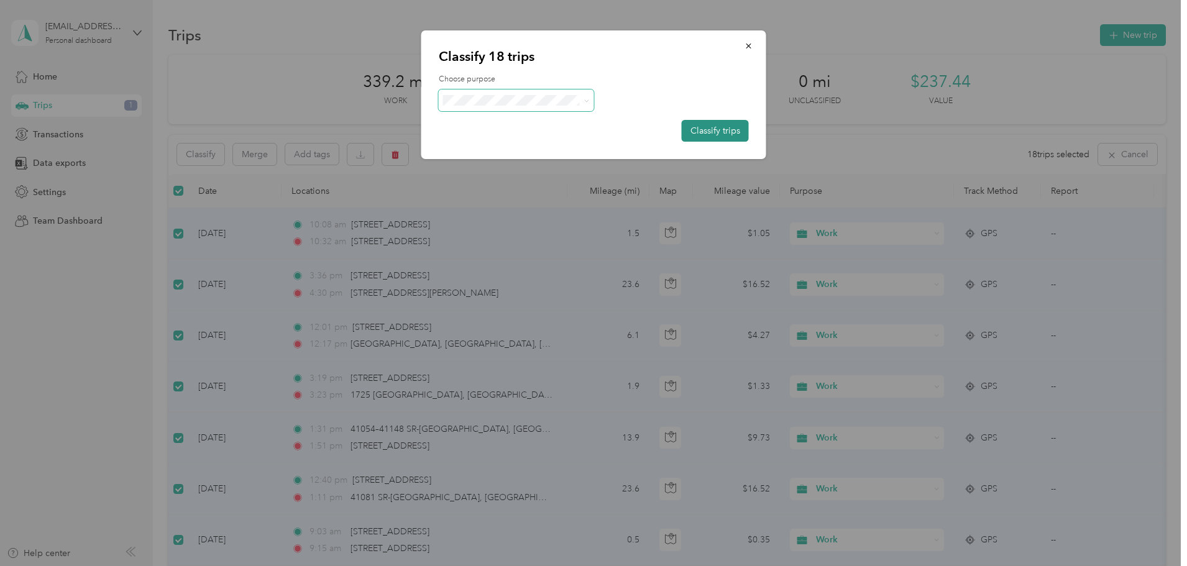
click at [707, 128] on button "Classify trips" at bounding box center [715, 131] width 67 height 22
